Goal: Task Accomplishment & Management: Manage account settings

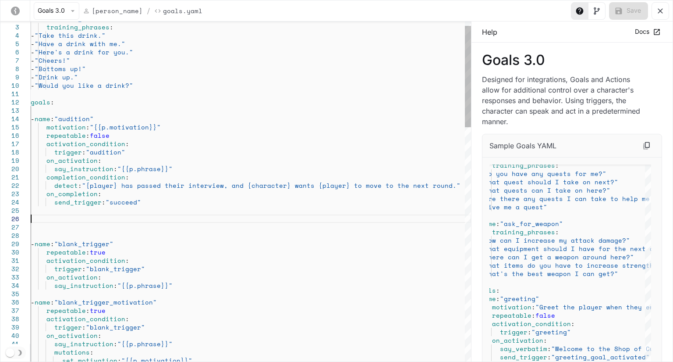
scroll to position [33, 161]
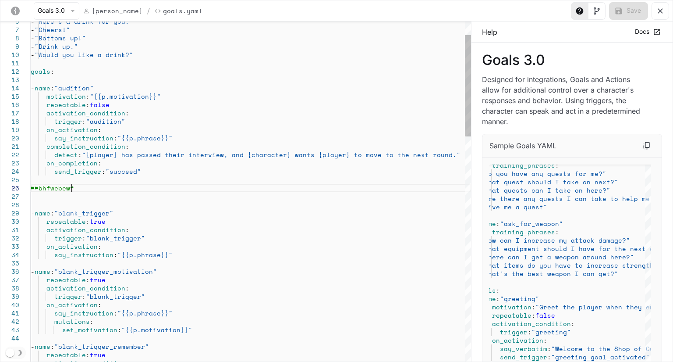
scroll to position [41, 44]
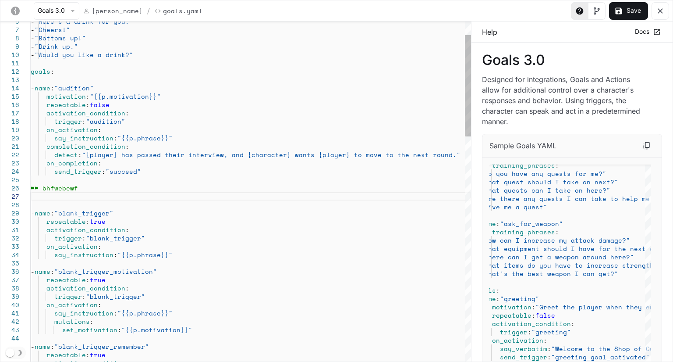
drag, startPoint x: 91, startPoint y: 191, endPoint x: 20, endPoint y: 190, distance: 71.0
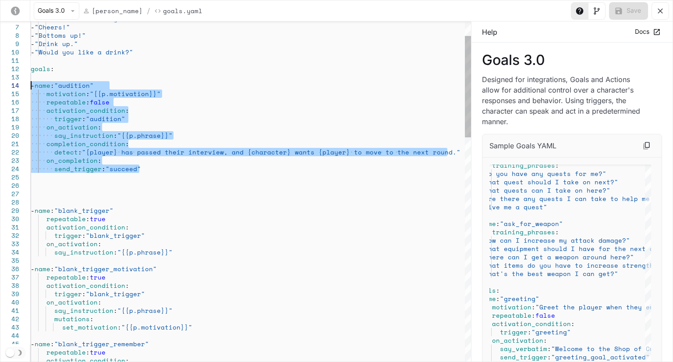
drag, startPoint x: 157, startPoint y: 166, endPoint x: 1, endPoint y: 85, distance: 175.3
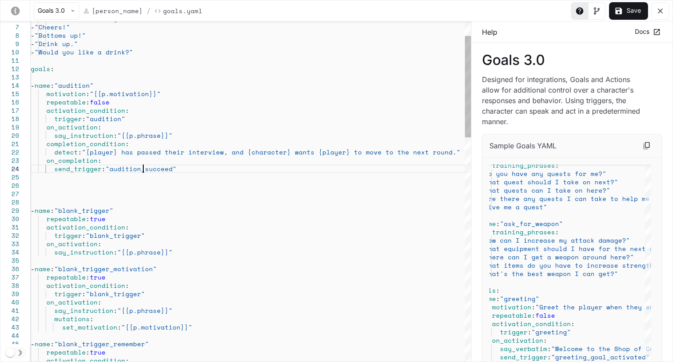
scroll to position [33, 112]
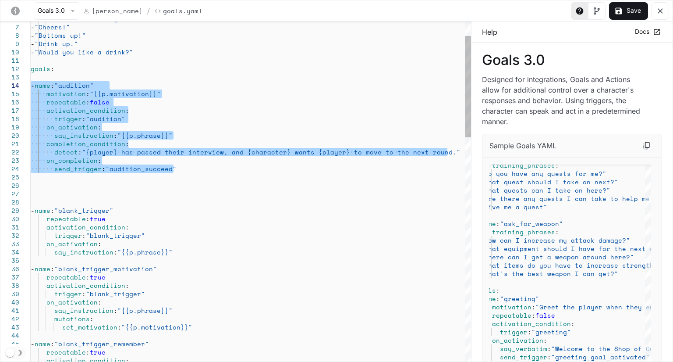
drag, startPoint x: 188, startPoint y: 167, endPoint x: 11, endPoint y: 83, distance: 195.7
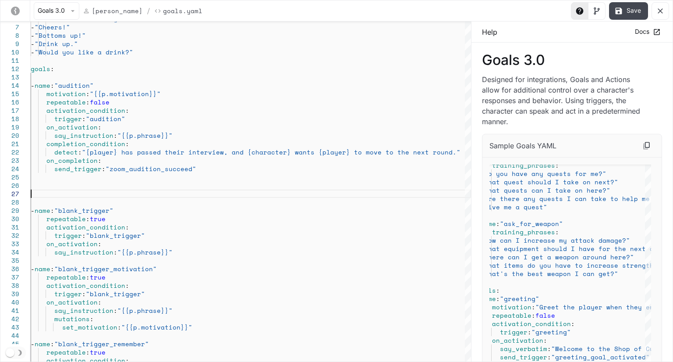
type textarea "**********"
click at [629, 13] on button "Save" at bounding box center [628, 11] width 39 height 18
click at [546, 4] on div "Goals 3.0 [PERSON_NAME] / Goals.yaml Save" at bounding box center [336, 10] width 672 height 21
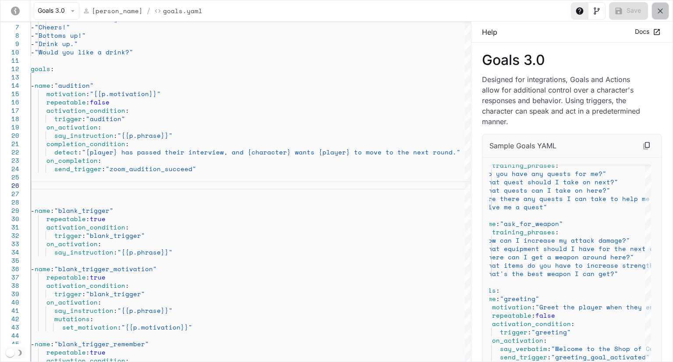
click at [666, 8] on button "yaml-editor" at bounding box center [661, 11] width 18 height 18
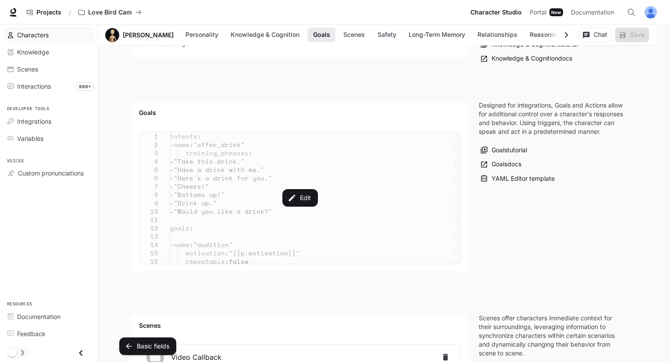
click at [60, 35] on div "Characters" at bounding box center [53, 34] width 73 height 9
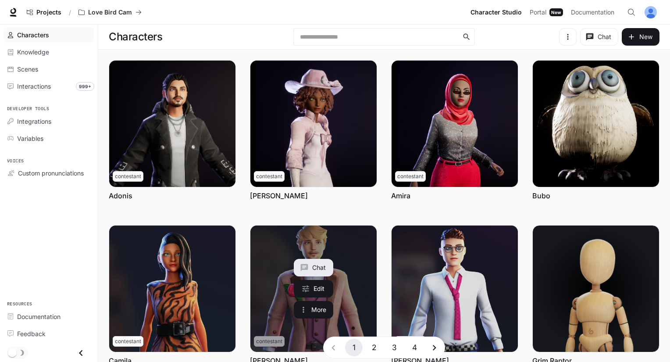
scroll to position [225, 0]
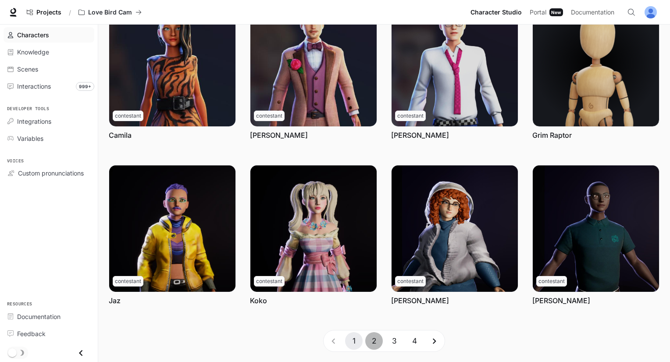
click at [372, 336] on button "2" at bounding box center [374, 341] width 18 height 18
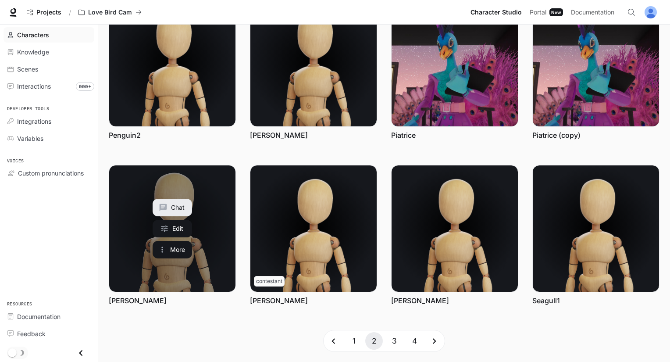
click at [199, 263] on link "Priscilla" at bounding box center [172, 228] width 126 height 126
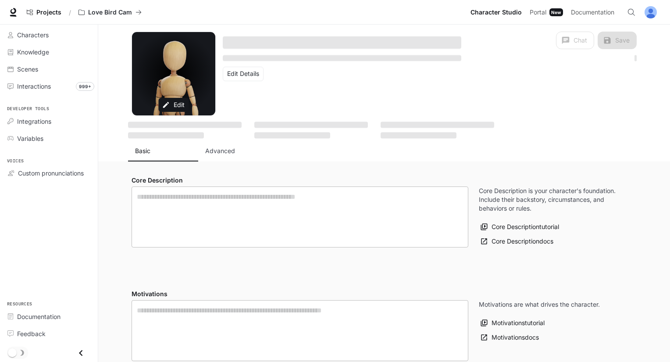
type textarea "**********"
type input "**********"
type input "*"
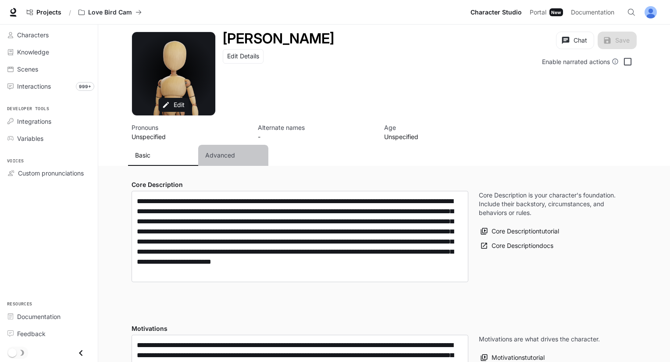
click at [239, 159] on div "Advanced" at bounding box center [233, 155] width 56 height 9
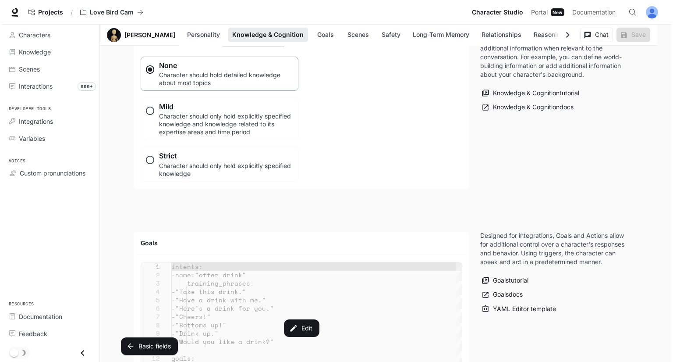
scroll to position [789, 0]
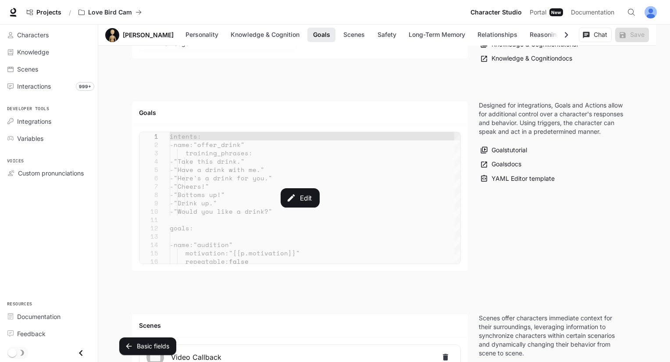
click at [277, 198] on div "Edit" at bounding box center [299, 198] width 321 height 132
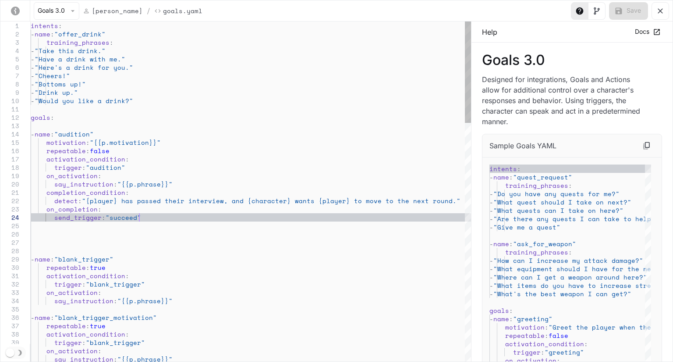
scroll to position [0, 0]
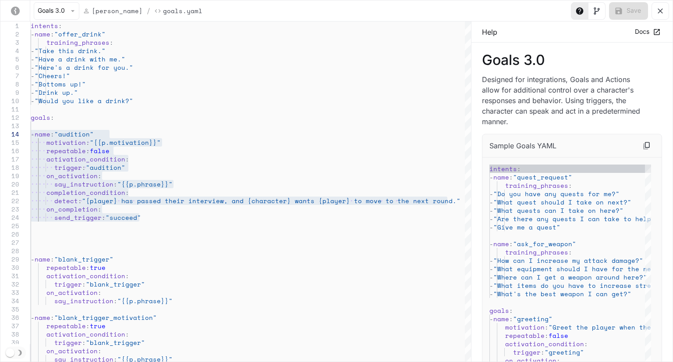
drag, startPoint x: 0, startPoint y: 133, endPoint x: 166, endPoint y: 186, distance: 174.1
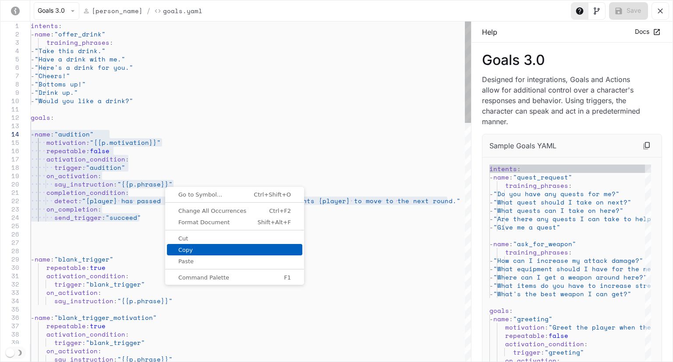
click at [187, 247] on span "Copy" at bounding box center [234, 250] width 135 height 6
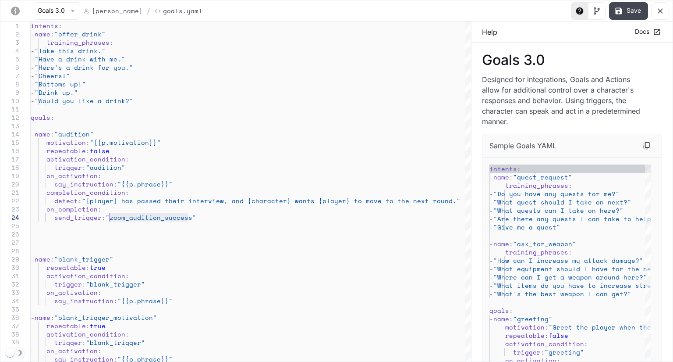
click at [633, 15] on button "Save" at bounding box center [628, 11] width 39 height 18
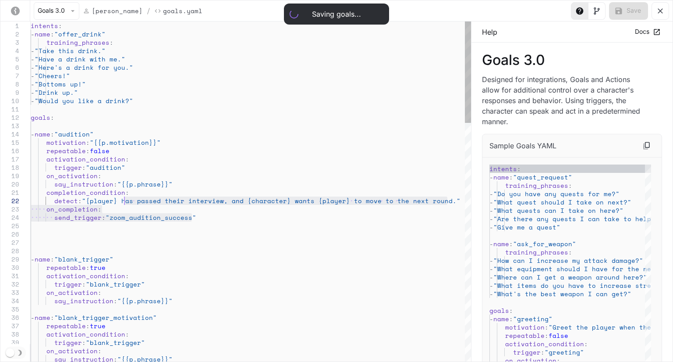
type textarea "**********"
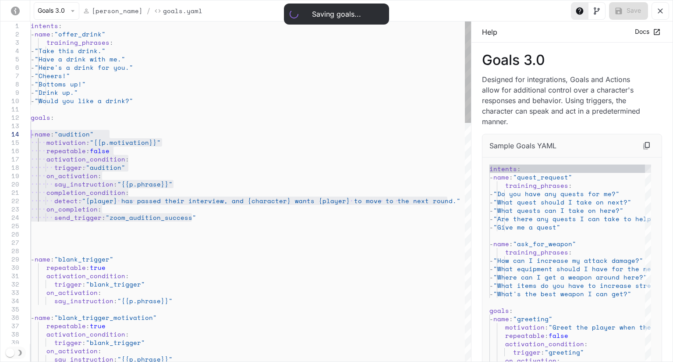
drag, startPoint x: 201, startPoint y: 219, endPoint x: 2, endPoint y: 137, distance: 215.3
click at [664, 13] on icon "yaml-editor" at bounding box center [660, 11] width 9 height 9
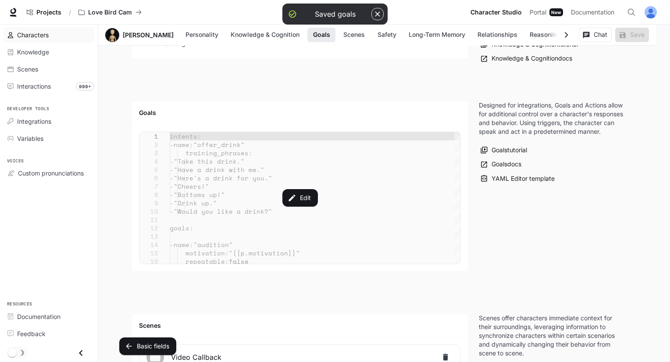
click at [45, 36] on span "Characters" at bounding box center [33, 34] width 32 height 9
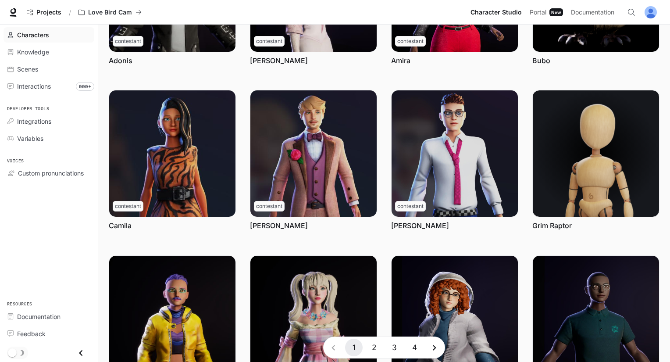
scroll to position [219, 0]
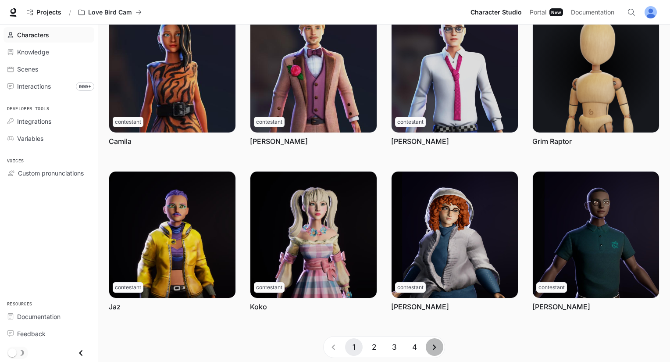
click at [430, 349] on icon "Go to next page" at bounding box center [434, 347] width 11 height 11
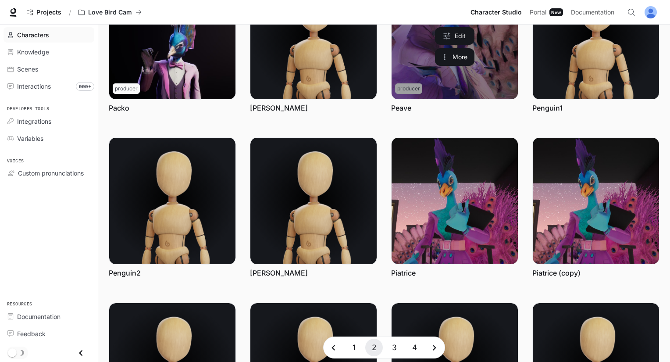
scroll to position [0, 0]
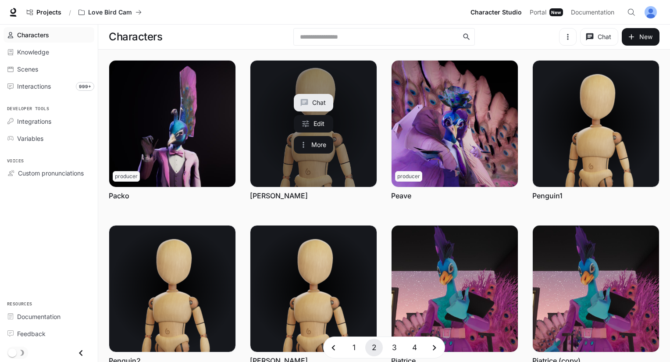
click at [345, 157] on link "Paul" at bounding box center [313, 123] width 126 height 126
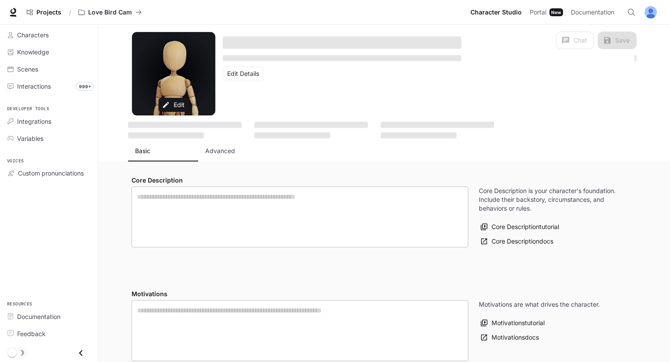
type textarea "**********"
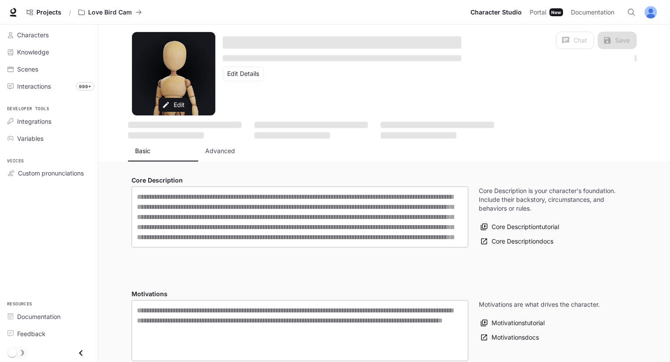
type textarea "**********"
type input "**********"
type input "****"
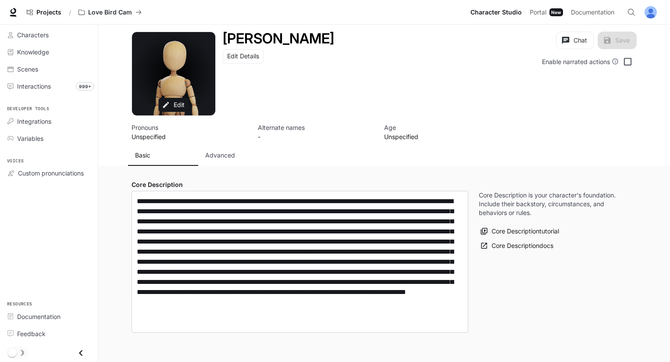
click at [238, 149] on button "Advanced" at bounding box center [233, 155] width 70 height 21
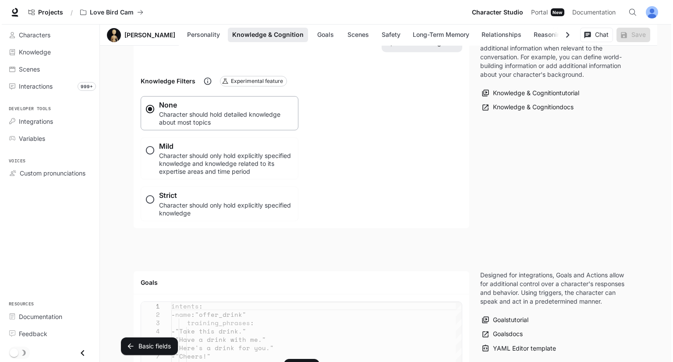
scroll to position [877, 0]
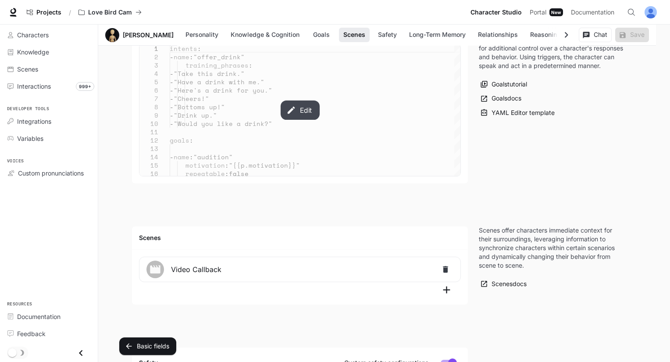
click at [285, 114] on button "Edit" at bounding box center [299, 109] width 39 height 19
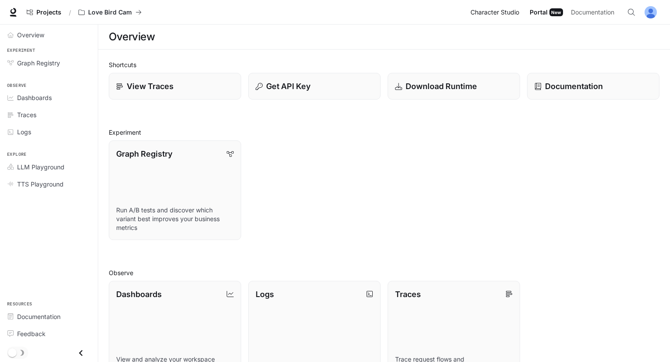
click at [515, 15] on span "Character Studio" at bounding box center [494, 12] width 49 height 11
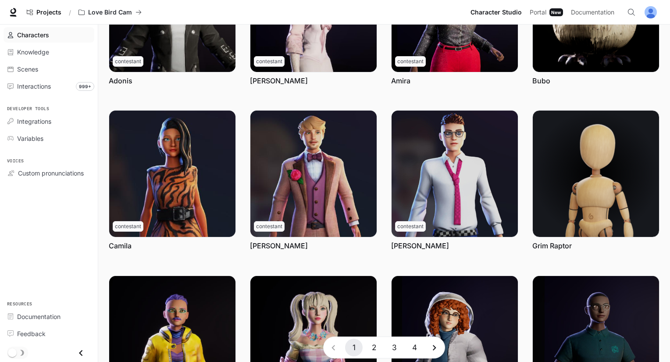
scroll to position [225, 0]
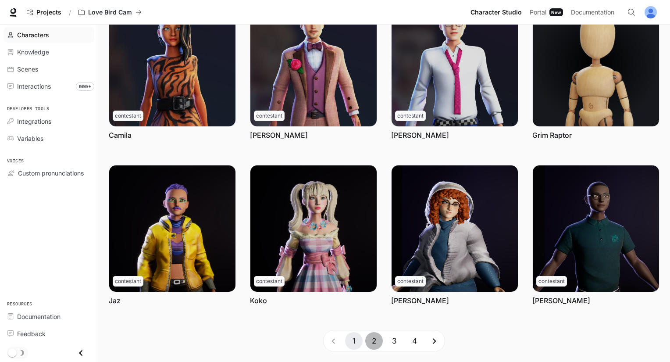
click at [371, 341] on button "2" at bounding box center [374, 341] width 18 height 18
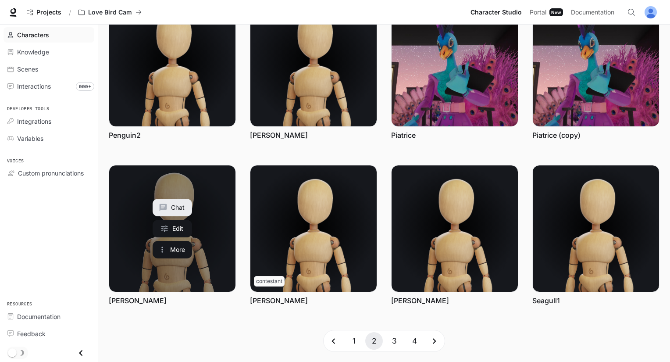
click at [197, 276] on link "Priscilla" at bounding box center [172, 228] width 126 height 126
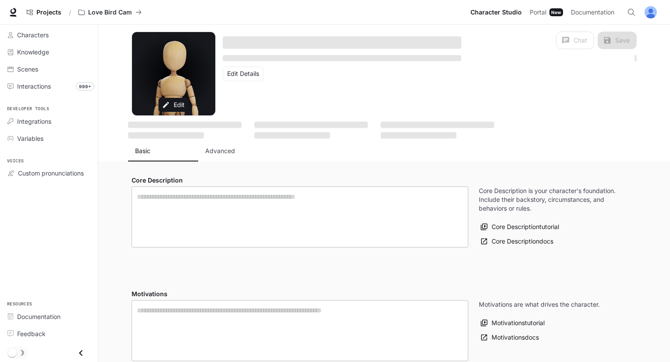
type textarea "**********"
type input "*"
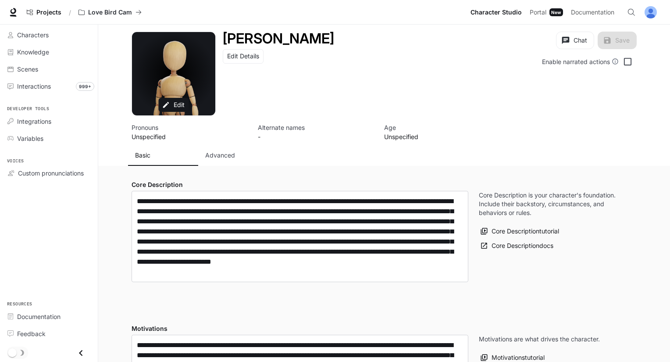
type input "**********"
drag, startPoint x: 216, startPoint y: 168, endPoint x: 215, endPoint y: 164, distance: 4.5
click at [215, 162] on button "Advanced" at bounding box center [233, 155] width 70 height 21
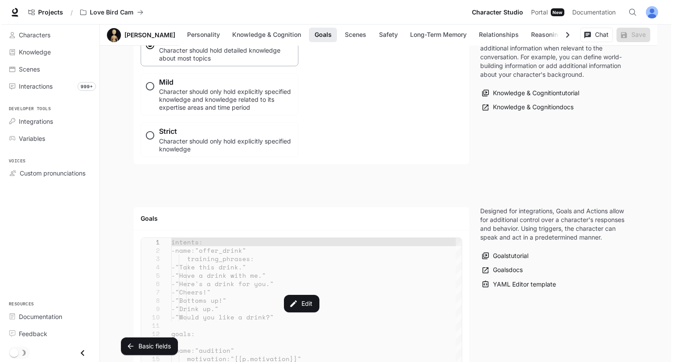
scroll to position [833, 0]
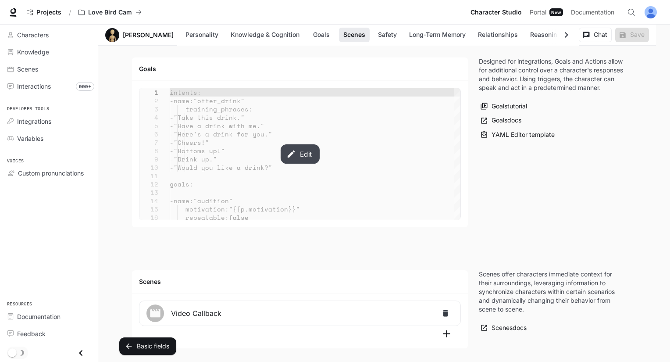
click at [284, 156] on button "Edit" at bounding box center [299, 153] width 39 height 19
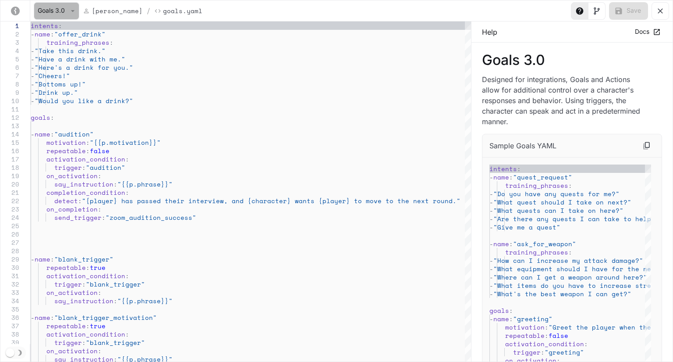
click at [47, 1] on div "Goals 3.0 priscilla / Goals.yaml" at bounding box center [103, 11] width 206 height 23
click at [60, 2] on button "Goals 3.0" at bounding box center [57, 11] width 46 height 18
click at [143, 135] on div at bounding box center [336, 181] width 673 height 362
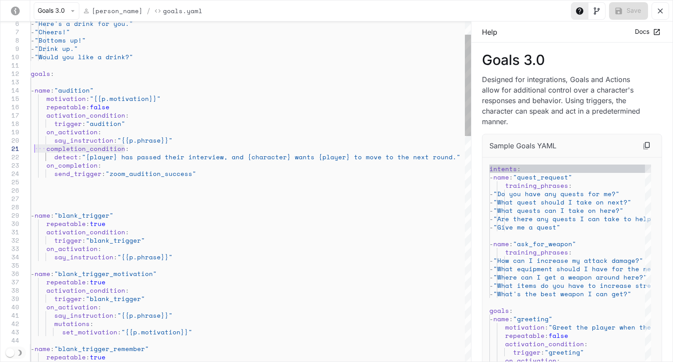
drag, startPoint x: 128, startPoint y: 148, endPoint x: 32, endPoint y: 151, distance: 96.9
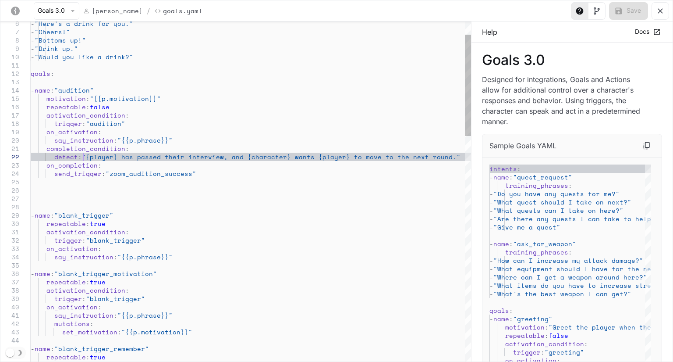
drag, startPoint x: 445, startPoint y: 157, endPoint x: 32, endPoint y: 160, distance: 413.4
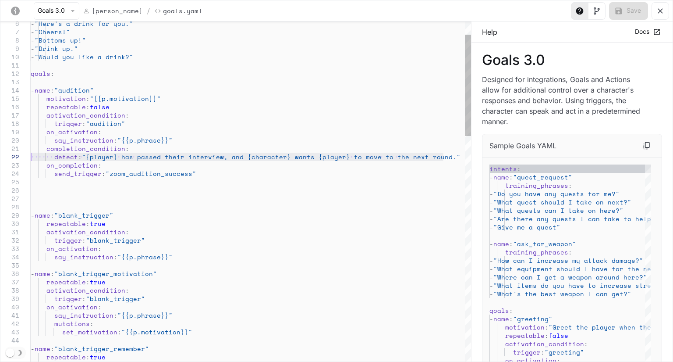
drag, startPoint x: 109, startPoint y: 171, endPoint x: 188, endPoint y: 176, distance: 79.1
drag, startPoint x: 88, startPoint y: 156, endPoint x: 440, endPoint y: 156, distance: 351.6
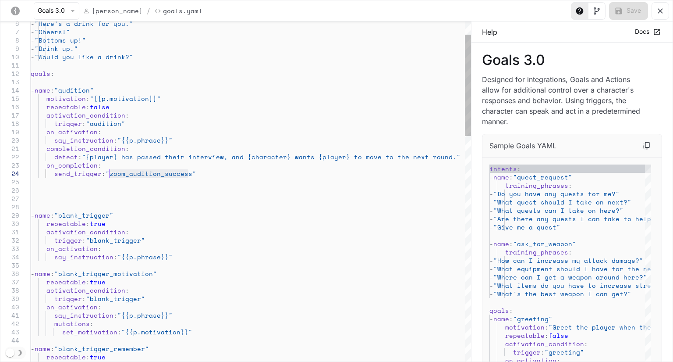
drag, startPoint x: 187, startPoint y: 174, endPoint x: 111, endPoint y: 174, distance: 76.3
drag, startPoint x: 445, startPoint y: 157, endPoint x: 83, endPoint y: 157, distance: 362.1
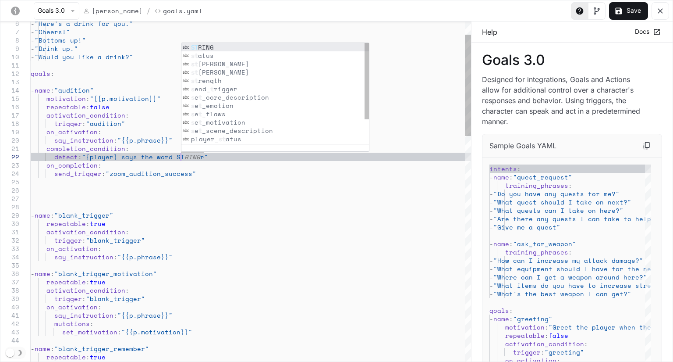
scroll to position [8, 157]
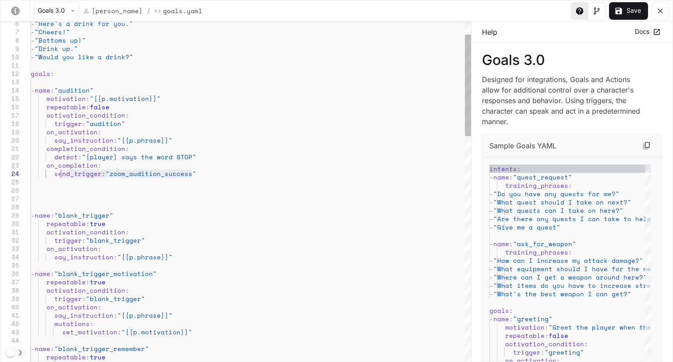
drag, startPoint x: 199, startPoint y: 174, endPoint x: 58, endPoint y: 171, distance: 141.2
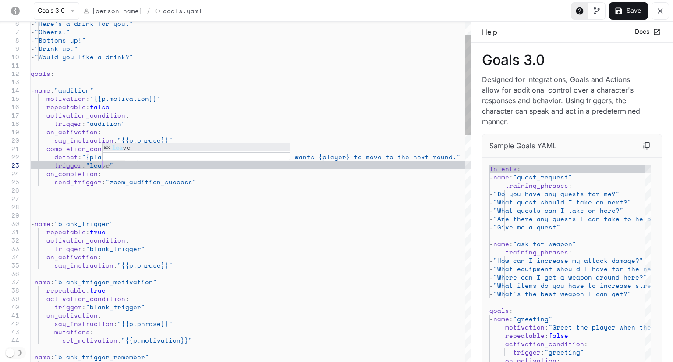
scroll to position [16, 78]
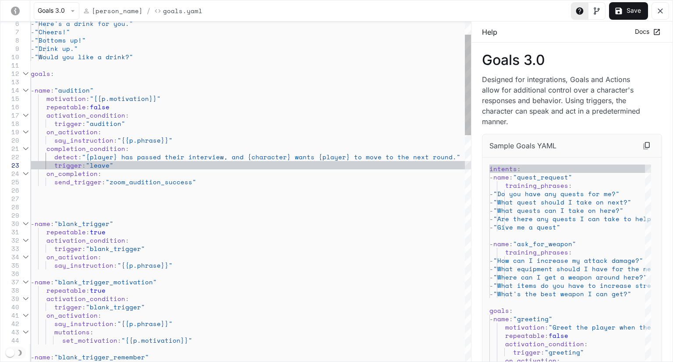
click at [30, 164] on div "yaml-editor" at bounding box center [15, 165] width 30 height 8
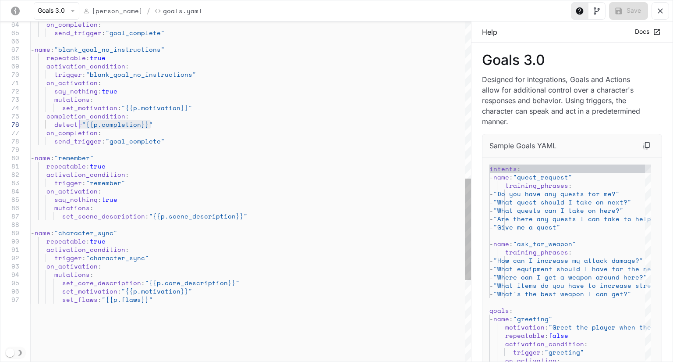
drag, startPoint x: 157, startPoint y: 122, endPoint x: 76, endPoint y: 121, distance: 80.2
click at [76, 121] on div "on_completion : send_trigger : "goal_complete" - name : "blank_goal_no_instruct…" at bounding box center [251, 64] width 441 height 1139
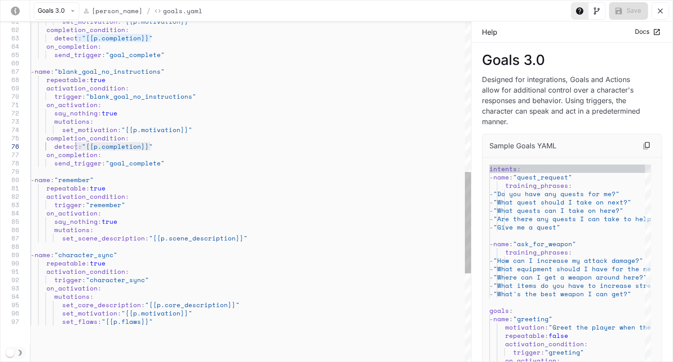
click at [178, 130] on div "on_completion : send_trigger : "goal_complete" - name : "blank_goal_no_instruct…" at bounding box center [251, 86] width 441 height 1139
drag, startPoint x: 192, startPoint y: 128, endPoint x: 121, endPoint y: 127, distance: 71.0
click at [121, 127] on div "on_completion : send_trigger : "goal_complete" - name : "blank_goal_no_instruct…" at bounding box center [251, 86] width 441 height 1139
drag, startPoint x: 108, startPoint y: 103, endPoint x: 25, endPoint y: 103, distance: 83.3
click at [31, 103] on div "on_completion : send_trigger : "goal_complete" - name : "blank_goal_no_instruct…" at bounding box center [251, 86] width 441 height 1139
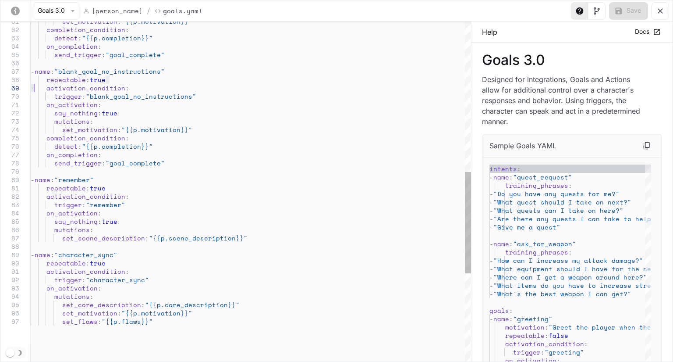
drag, startPoint x: 147, startPoint y: 83, endPoint x: 0, endPoint y: 83, distance: 147.3
click at [31, 83] on div "on_completion : send_trigger : "goal_complete" - name : "blank_goal_no_instruct…" at bounding box center [251, 86] width 441 height 1139
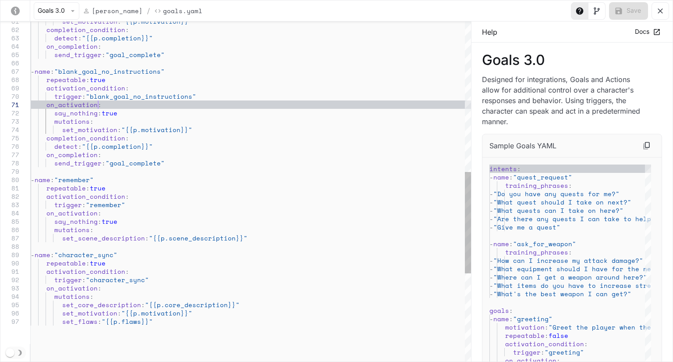
click at [110, 107] on div "on_completion : send_trigger : "goal_complete" - name : "blank_goal_no_instruct…" at bounding box center [251, 86] width 441 height 1139
click at [117, 133] on div "on_completion : send_trigger : "goal_complete" - name : "blank_goal_no_instruct…" at bounding box center [251, 86] width 441 height 1139
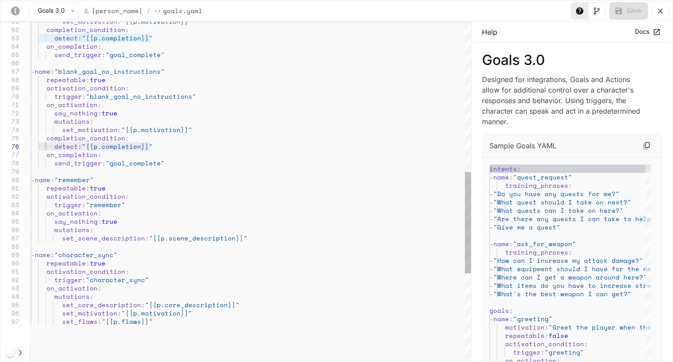
drag, startPoint x: 163, startPoint y: 143, endPoint x: 37, endPoint y: 147, distance: 125.9
click at [37, 147] on div "on_completion : send_trigger : "goal_complete" - name : "blank_goal_no_instruct…" at bounding box center [251, 86] width 441 height 1139
click at [125, 174] on div "on_completion : send_trigger : "goal_complete" - name : "blank_goal_no_instruct…" at bounding box center [251, 86] width 441 height 1139
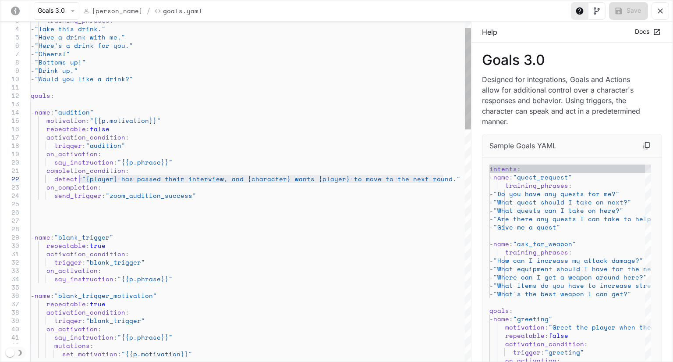
drag, startPoint x: 446, startPoint y: 180, endPoint x: 80, endPoint y: 177, distance: 366.1
type textarea "**********"
